Goal: Entertainment & Leisure: Browse casually

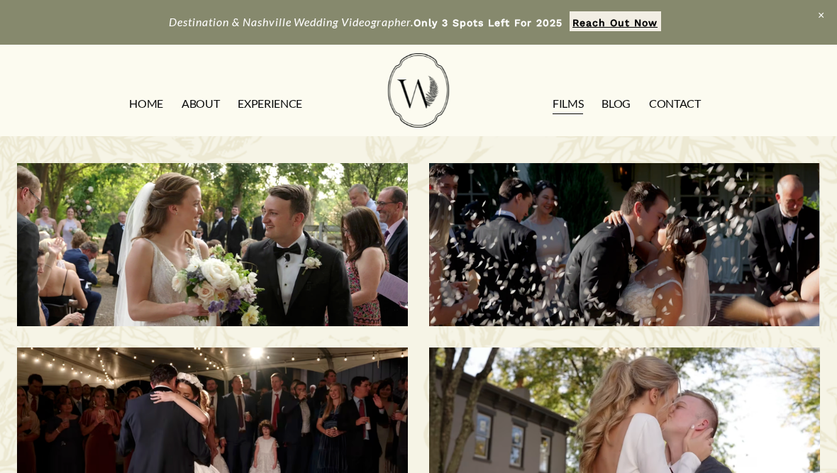
click at [313, 264] on div "[PERSON_NAME] & [PERSON_NAME] | [GEOGRAPHIC_DATA], [GEOGRAPHIC_DATA]" at bounding box center [212, 244] width 391 height 163
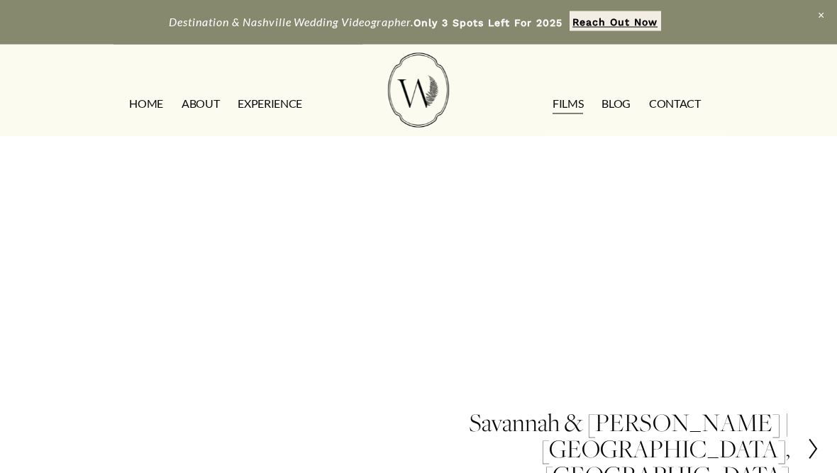
scroll to position [340, 0]
click at [817, 438] on icon at bounding box center [813, 449] width 13 height 23
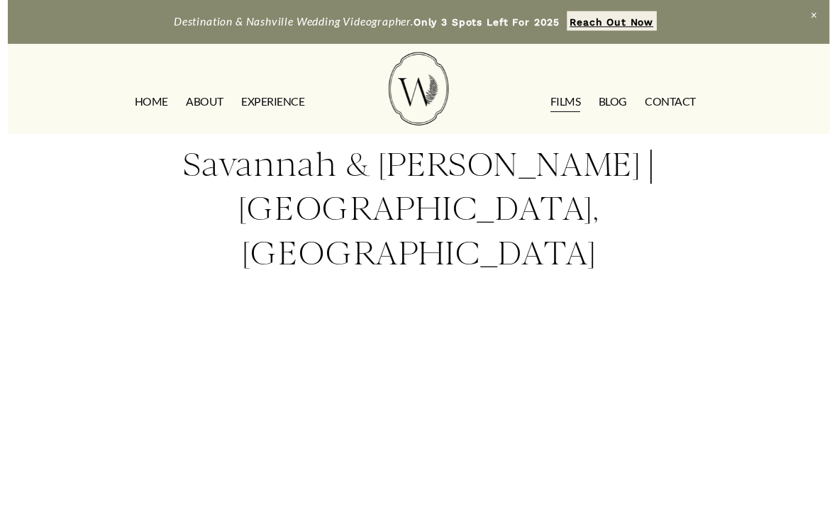
scroll to position [179, 0]
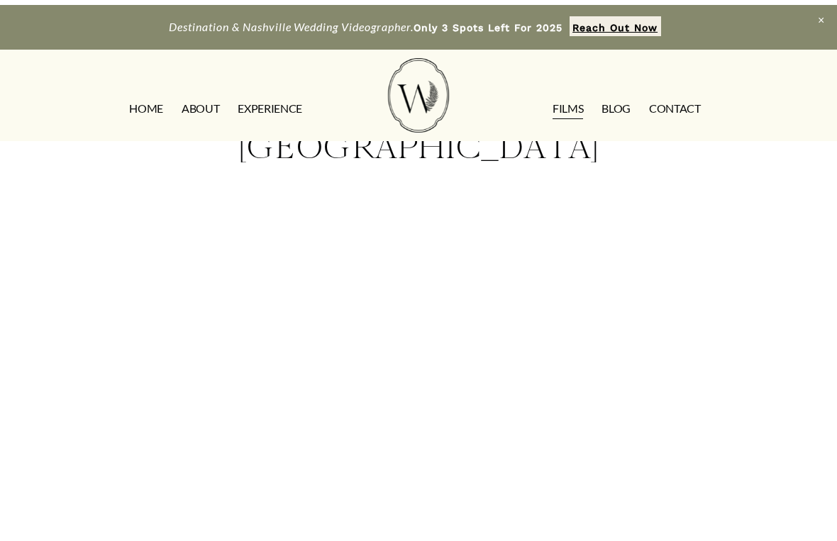
scroll to position [17, 0]
